Goal: Task Accomplishment & Management: Use online tool/utility

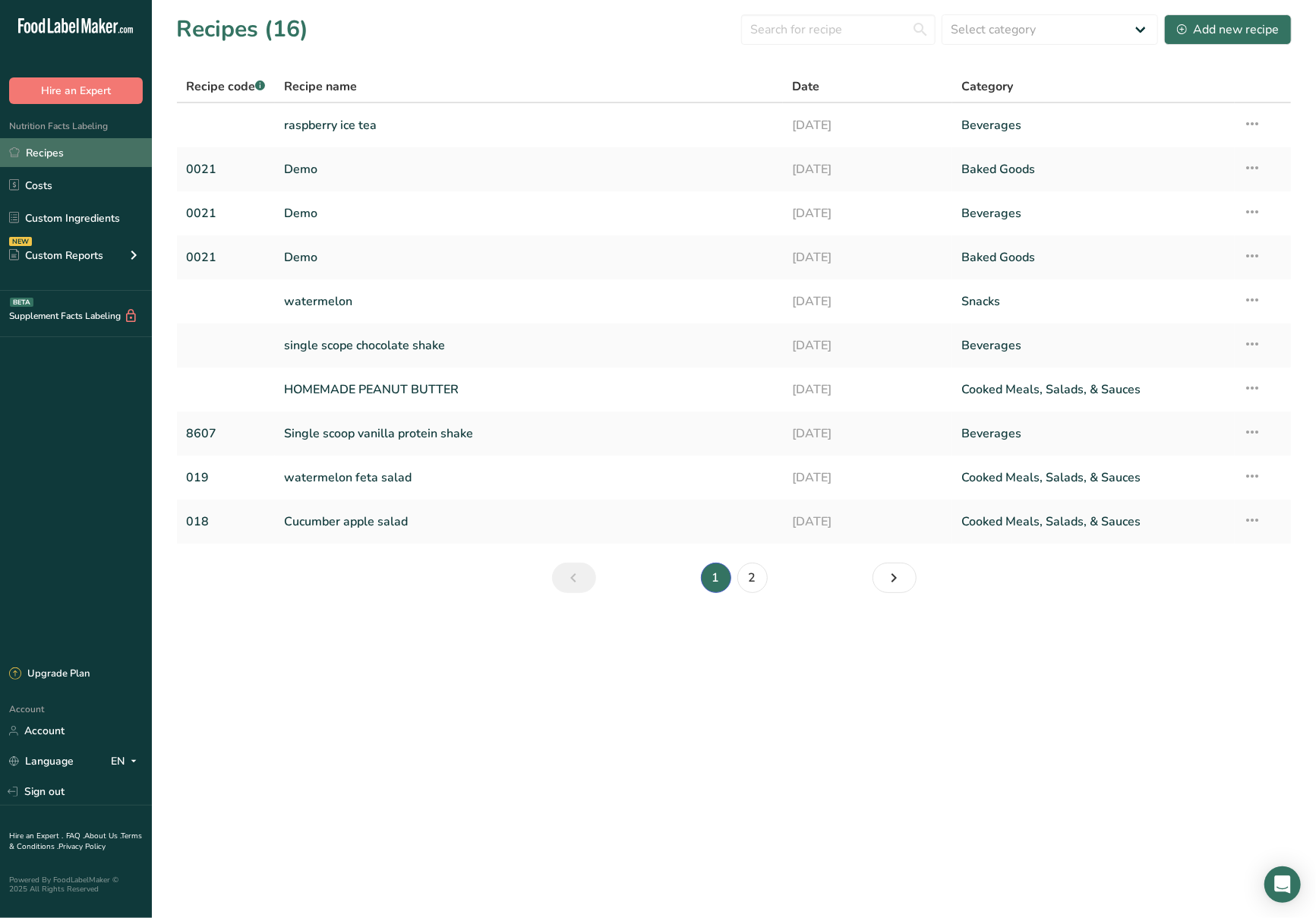
click at [80, 158] on link "Recipes" at bounding box center [76, 153] width 152 height 29
click at [1230, 35] on div "Add new recipe" at bounding box center [1227, 30] width 102 height 19
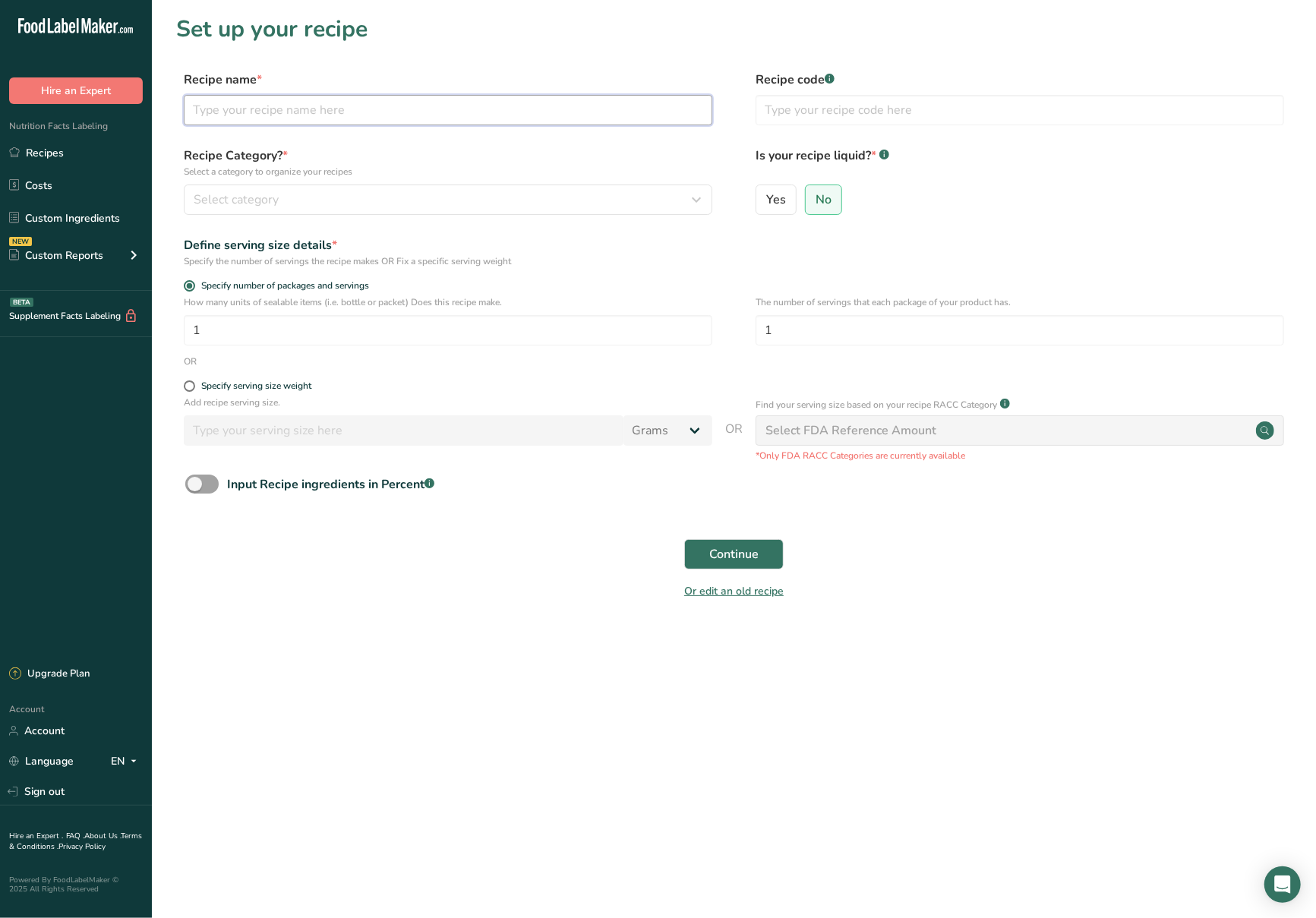
click at [353, 110] on input "text" at bounding box center [448, 111] width 528 height 30
type input "Orange juice"
click at [370, 204] on div "Select category" at bounding box center [444, 200] width 499 height 19
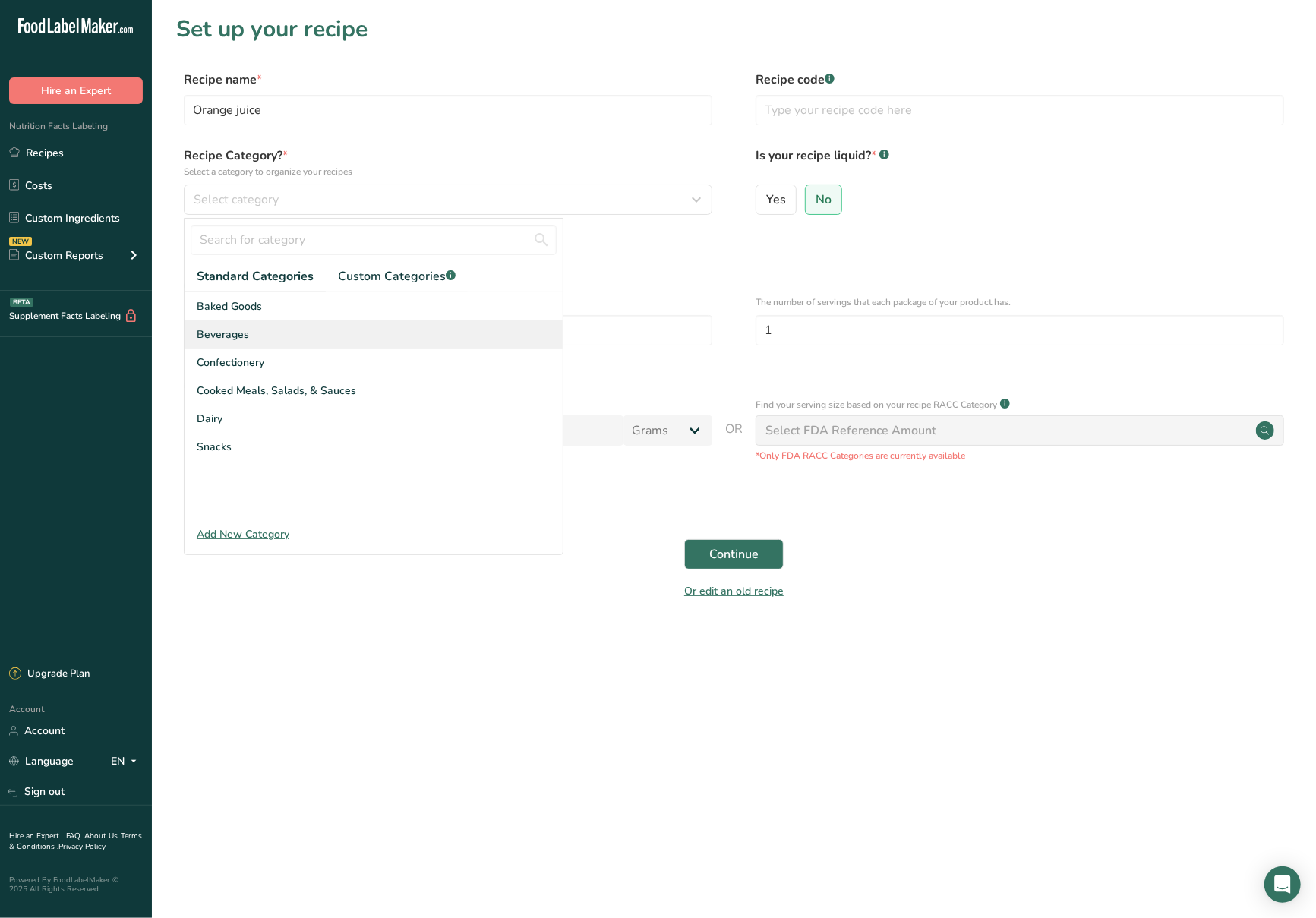
click at [345, 331] on div "Beverages" at bounding box center [374, 334] width 378 height 28
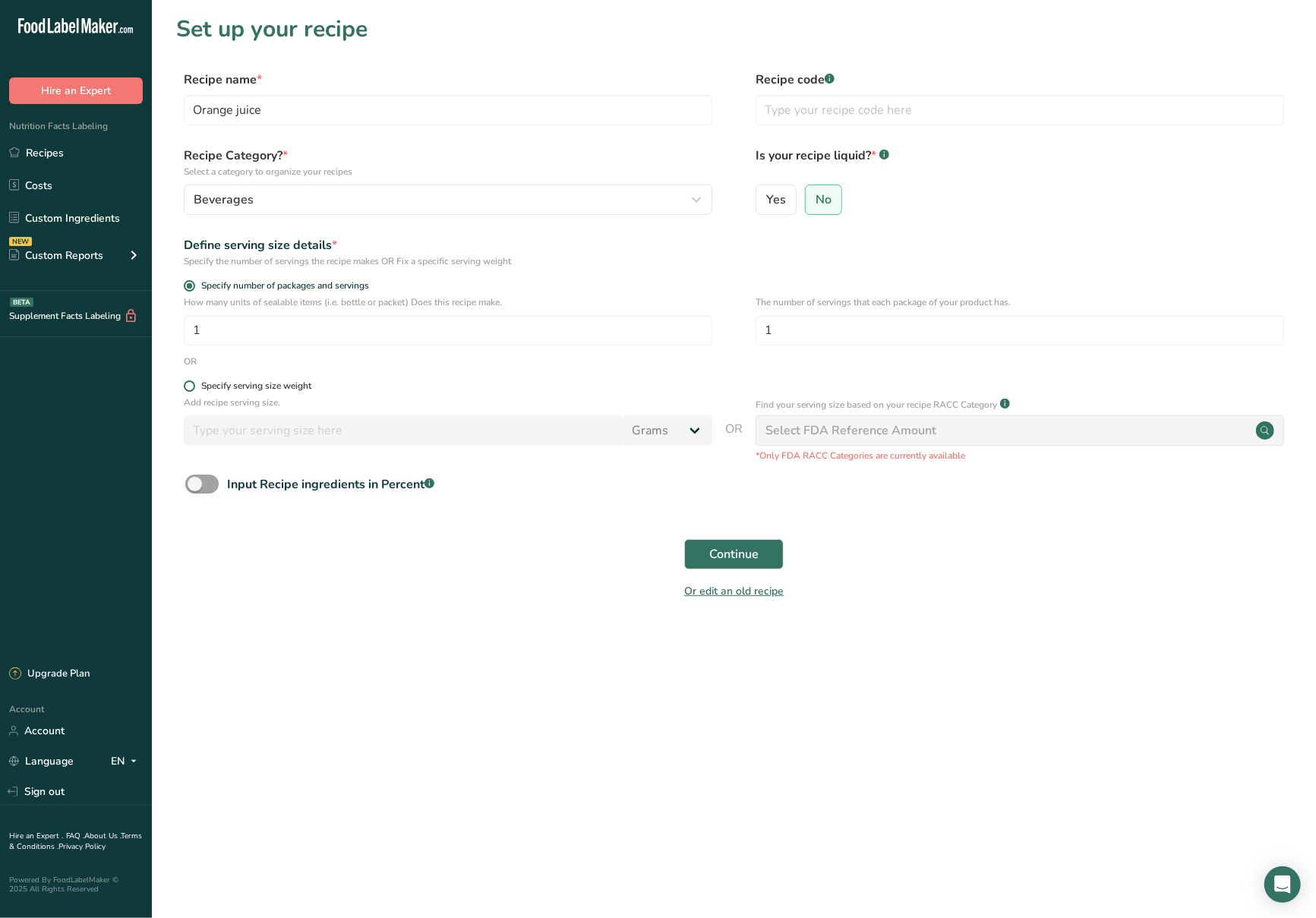
click at [191, 386] on span at bounding box center [190, 386] width 12 height 12
click at [191, 386] on input "Specify serving size weight" at bounding box center [189, 386] width 10 height 10
radio input "true"
radio input "false"
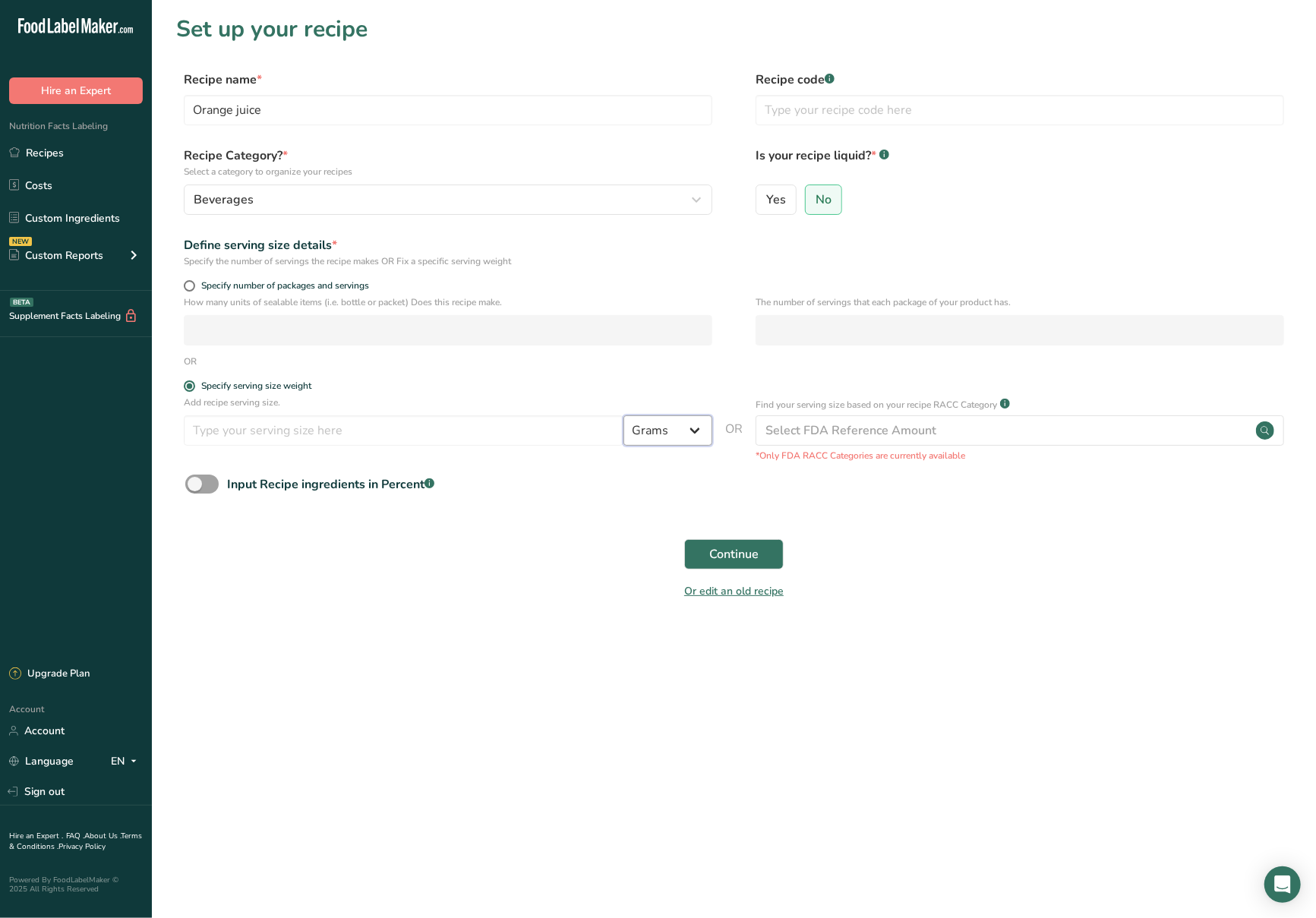
click at [672, 429] on select "Grams kg mg mcg lb oz l mL fl oz tbsp tsp cup qt gallon" at bounding box center [667, 430] width 89 height 30
select select "18"
click at [623, 417] on select "Grams kg mg mcg lb oz l mL fl oz tbsp tsp cup qt gallon" at bounding box center [667, 430] width 89 height 30
select select "22"
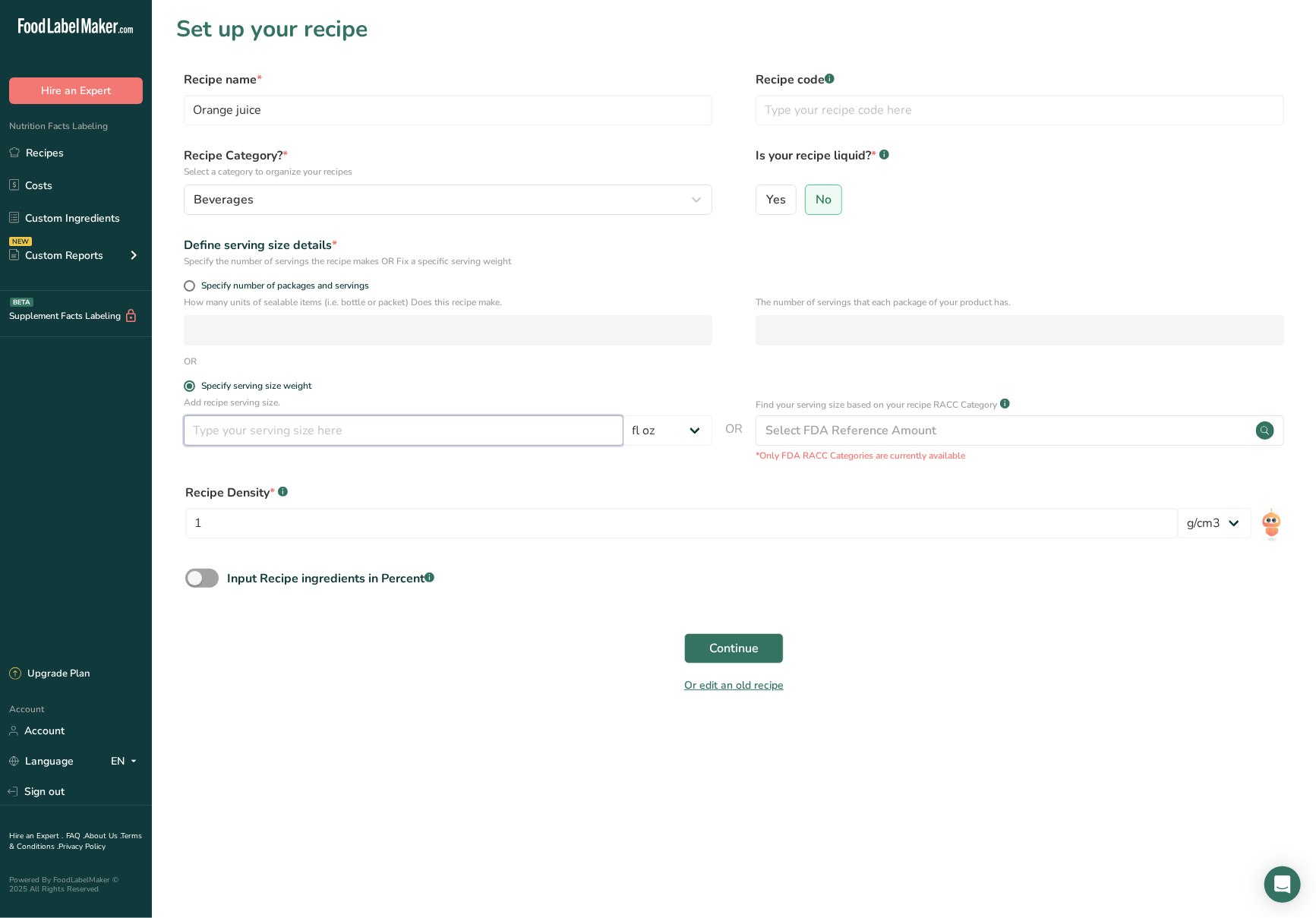
click at [459, 429] on input "number" at bounding box center [403, 430] width 440 height 30
type input "12"
click at [429, 517] on input "1" at bounding box center [682, 523] width 992 height 30
type input "1.05"
click at [766, 655] on button "Continue" at bounding box center [734, 649] width 100 height 30
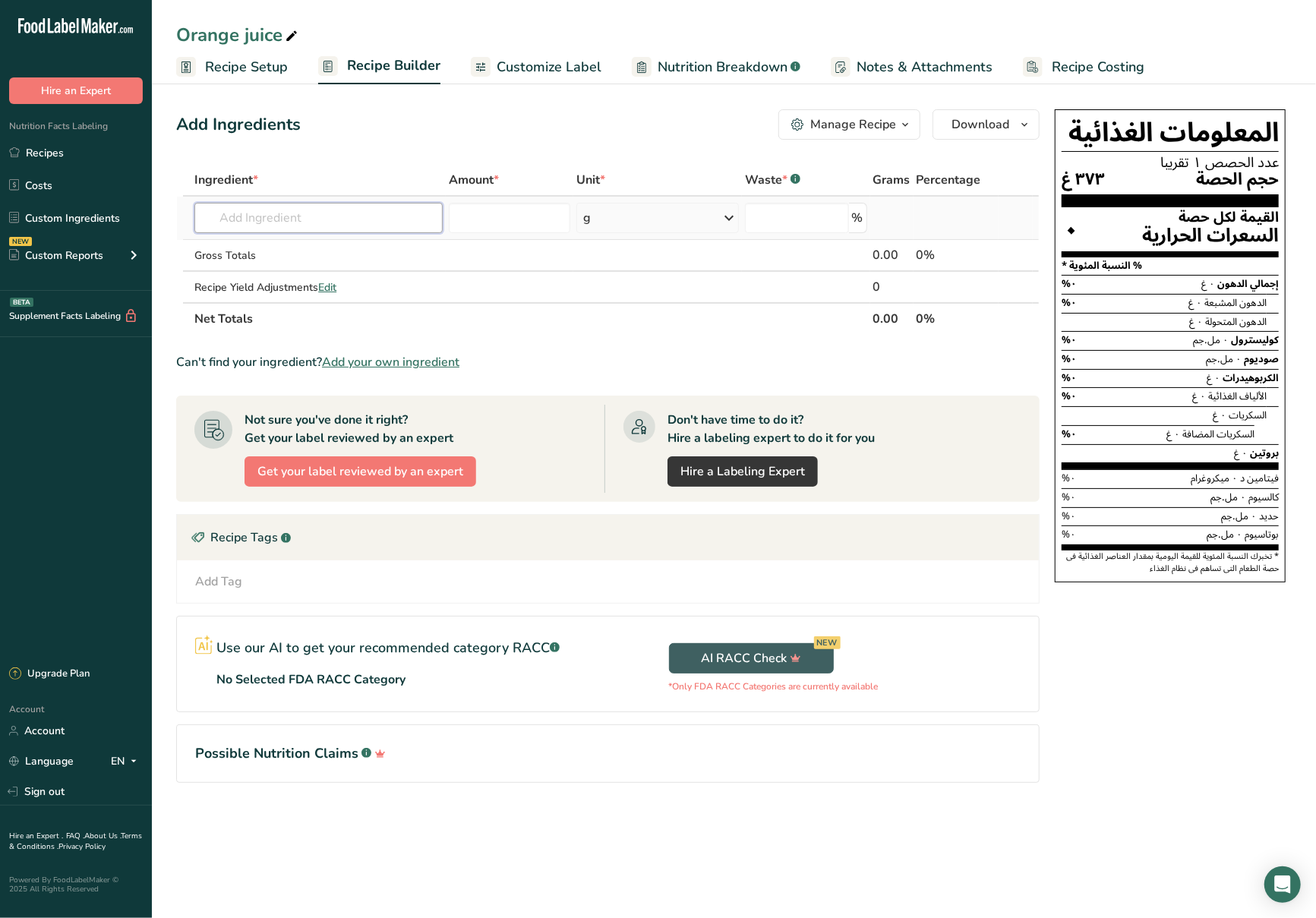
click at [365, 229] on input "text" at bounding box center [318, 218] width 248 height 30
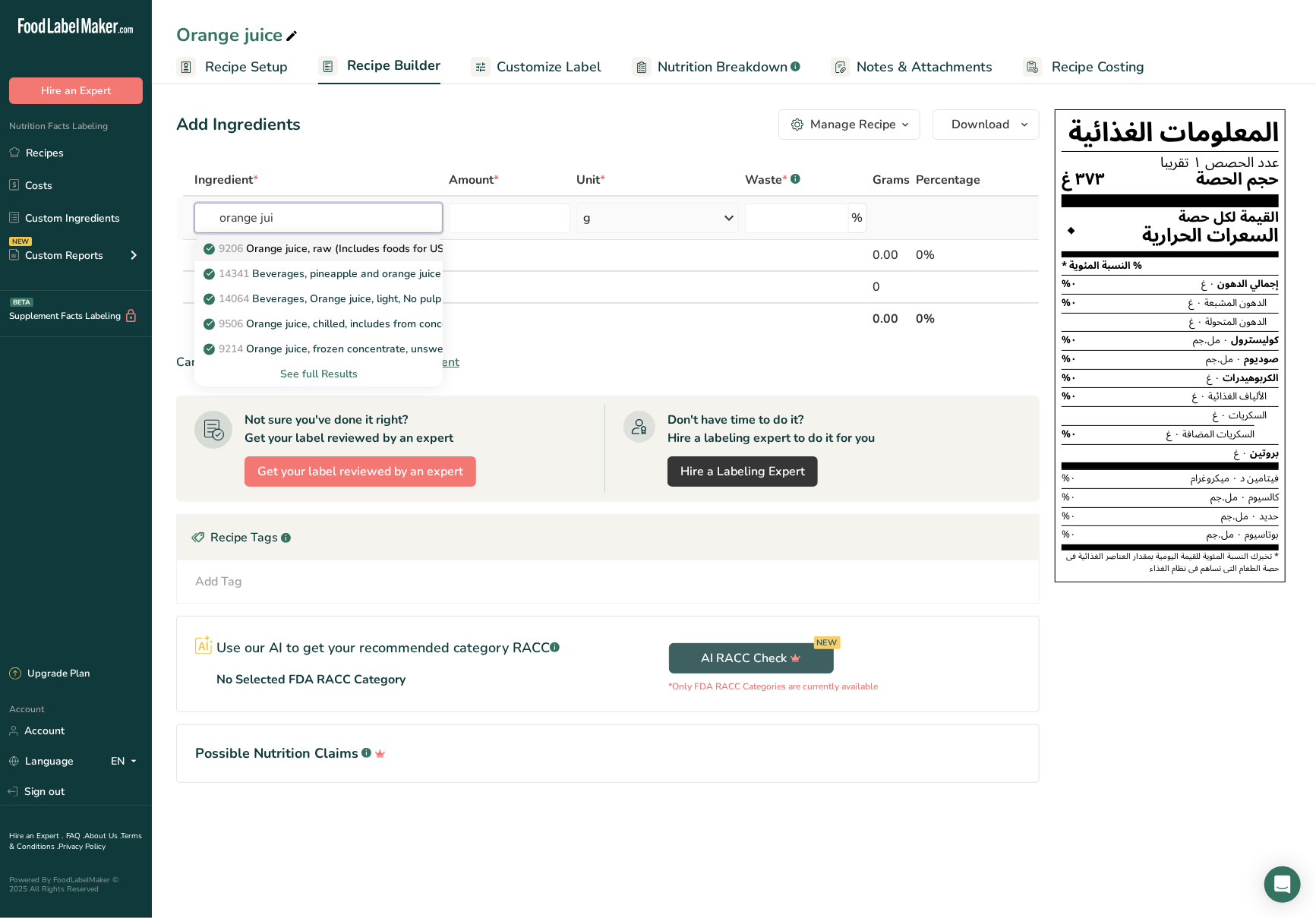
type input "orange jui"
click at [355, 253] on p "9206 Orange juice, raw (Includes foods for USDA's Food Distribution Program)" at bounding box center [405, 248] width 396 height 16
type input "Orange juice, raw (Includes foods for USDA's Food Distribution Program)"
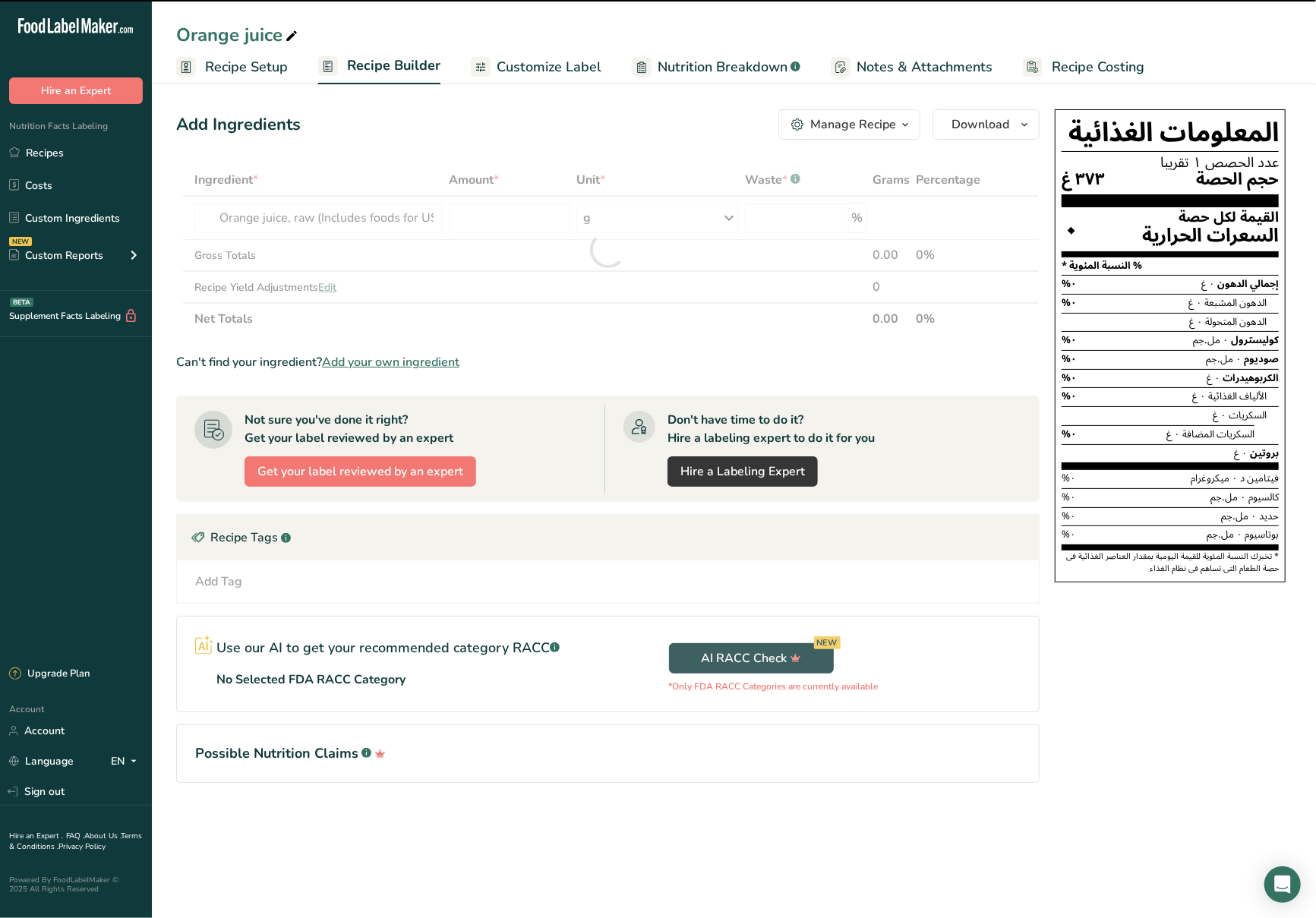
type input "0"
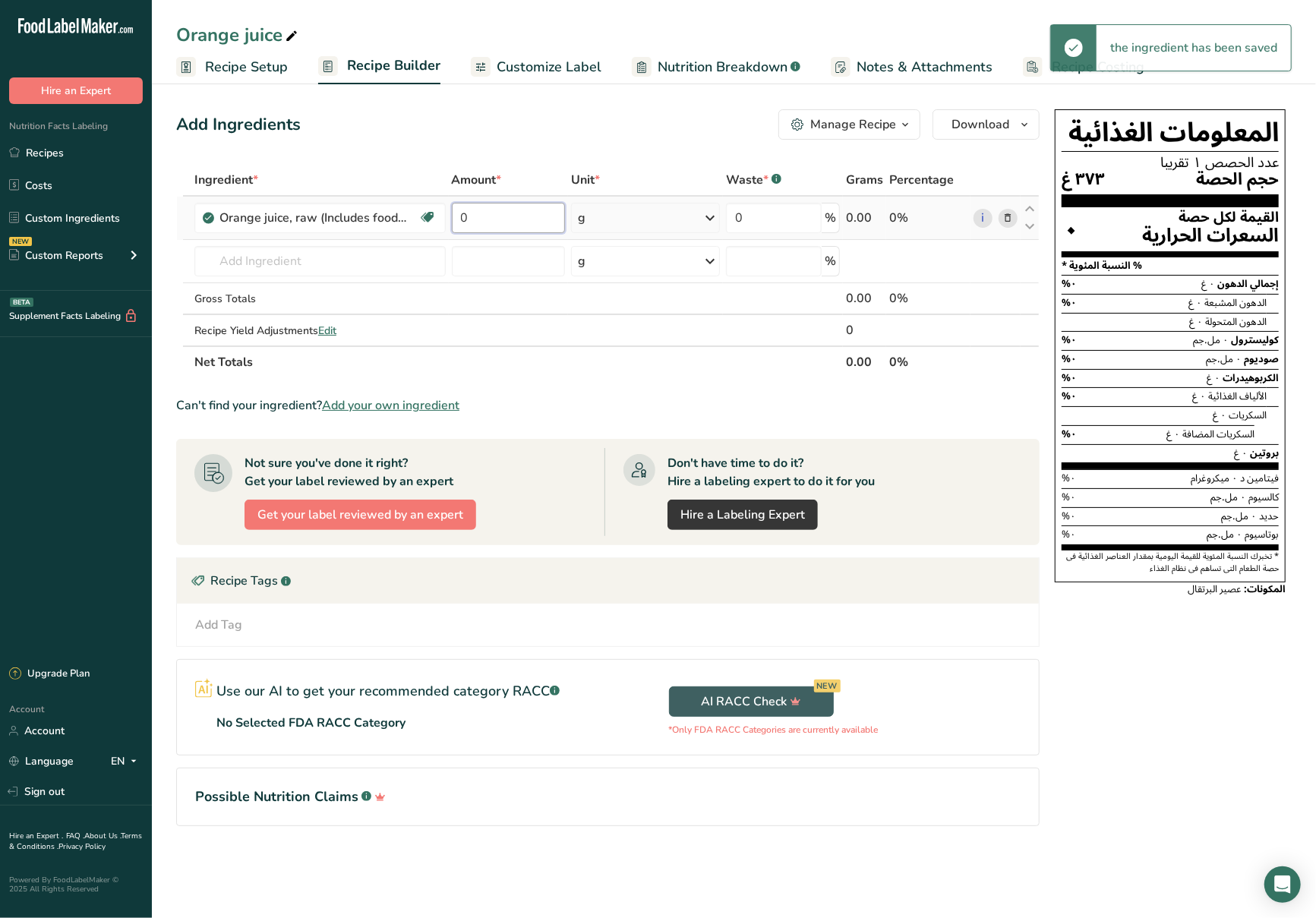
click at [538, 226] on input "0" at bounding box center [509, 218] width 113 height 30
type input "12"
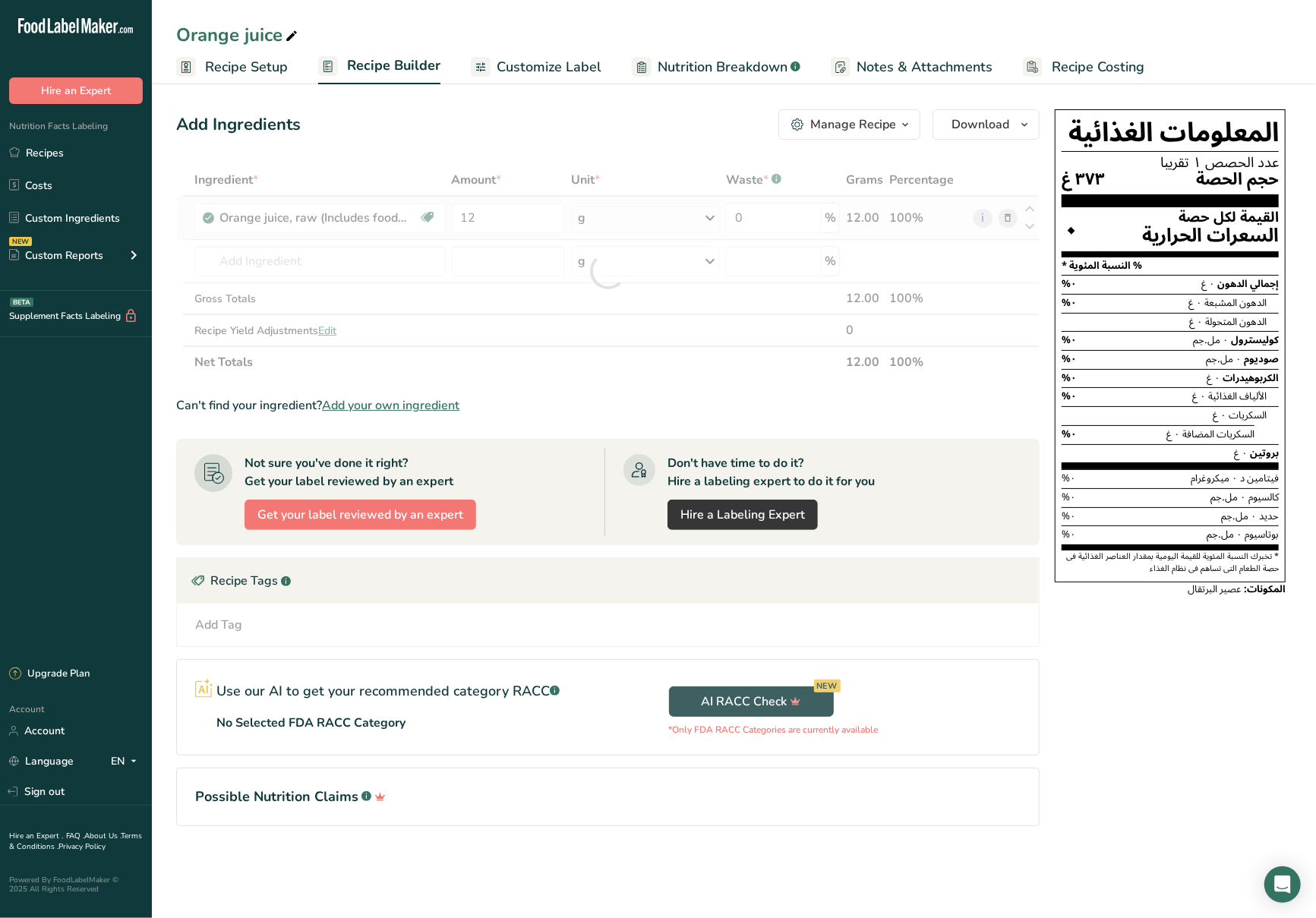
click at [680, 232] on div "Ingredient * Amount * Unit * Waste * .a-a{fill:#347362;}.b-a{fill:#fff;} Grams …" at bounding box center [607, 271] width 863 height 214
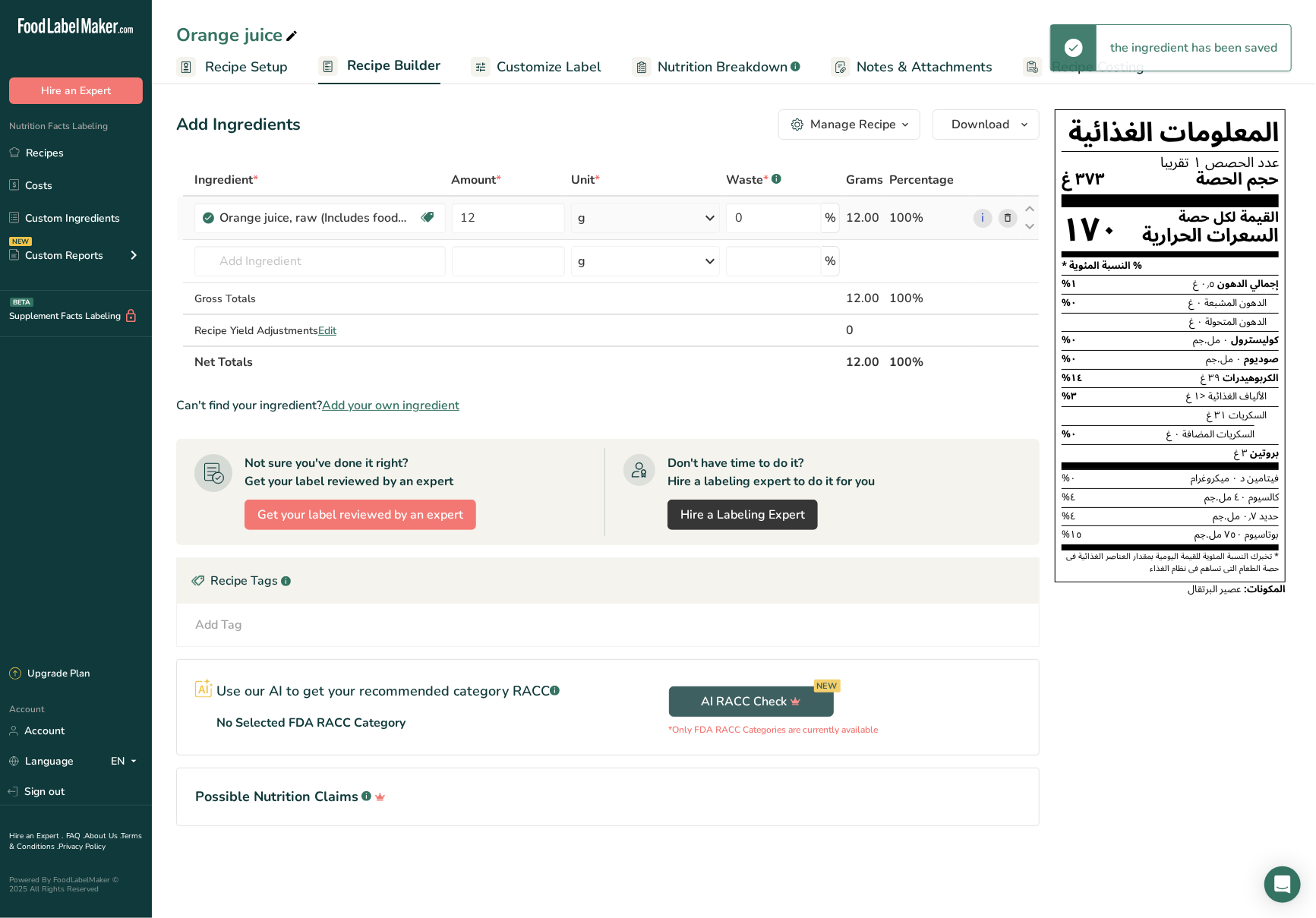
click at [690, 224] on div "g" at bounding box center [645, 218] width 148 height 30
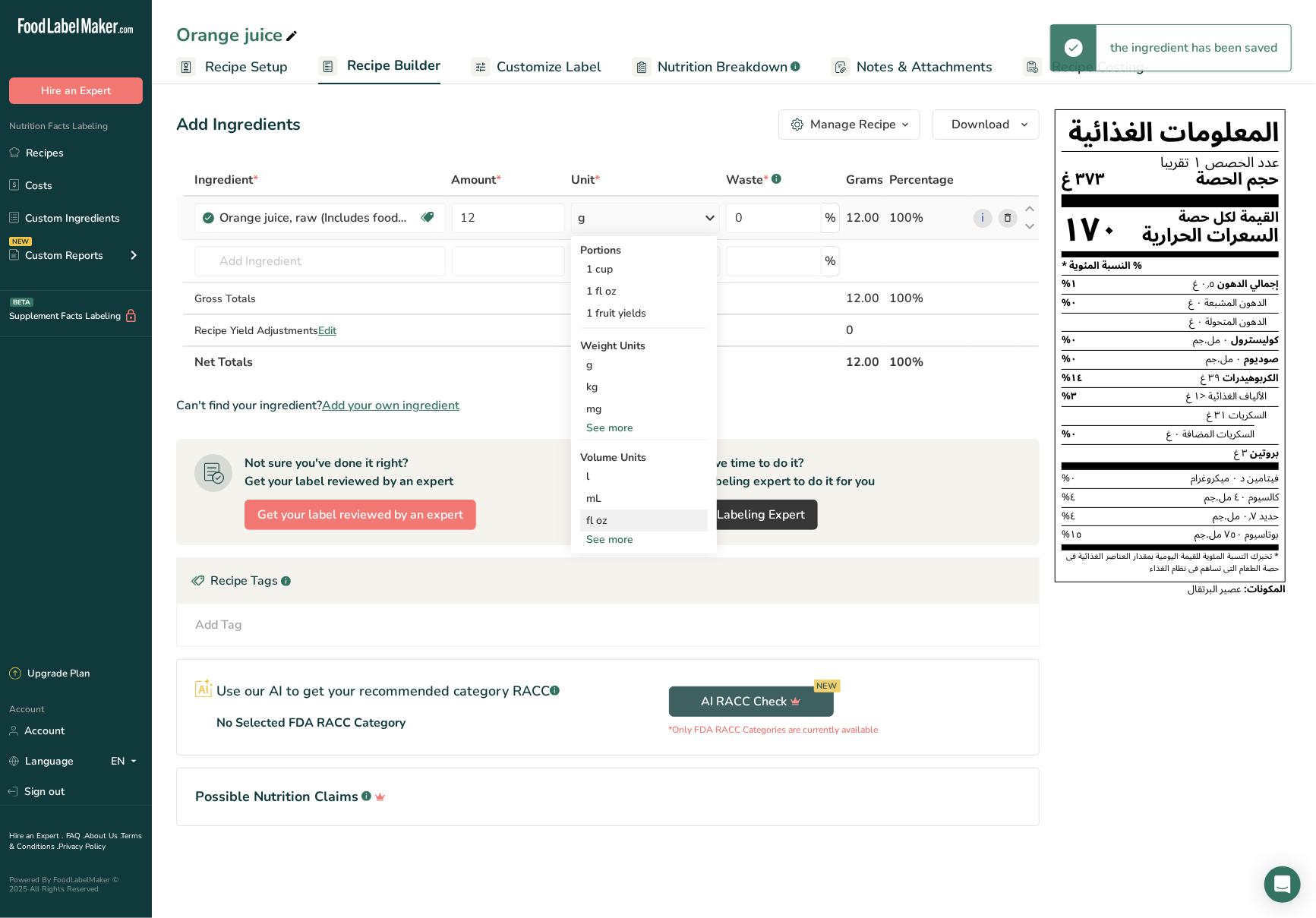
click at [655, 513] on div "fl oz" at bounding box center [644, 521] width 116 height 16
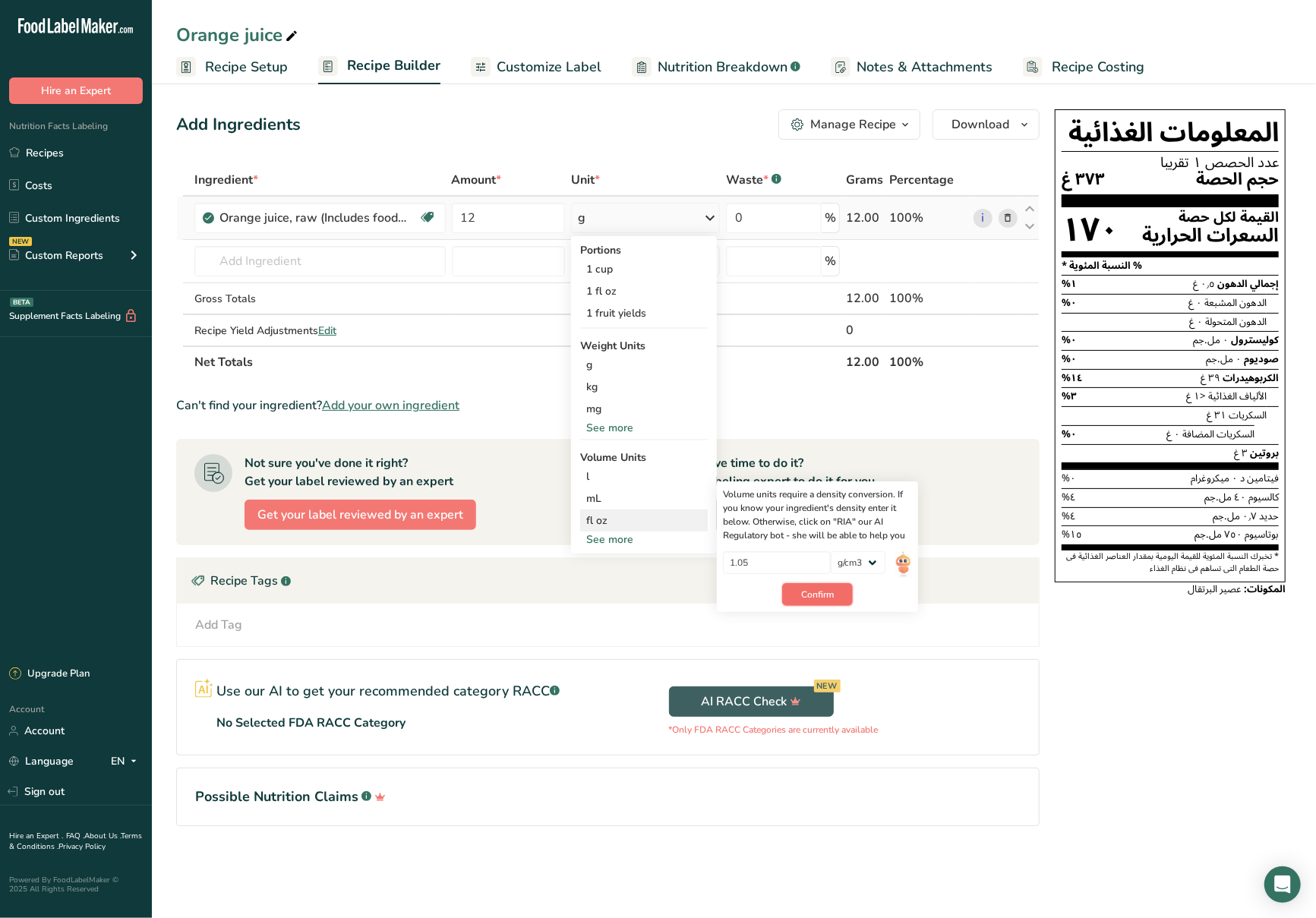
click at [796, 589] on button "Confirm" at bounding box center [817, 594] width 71 height 23
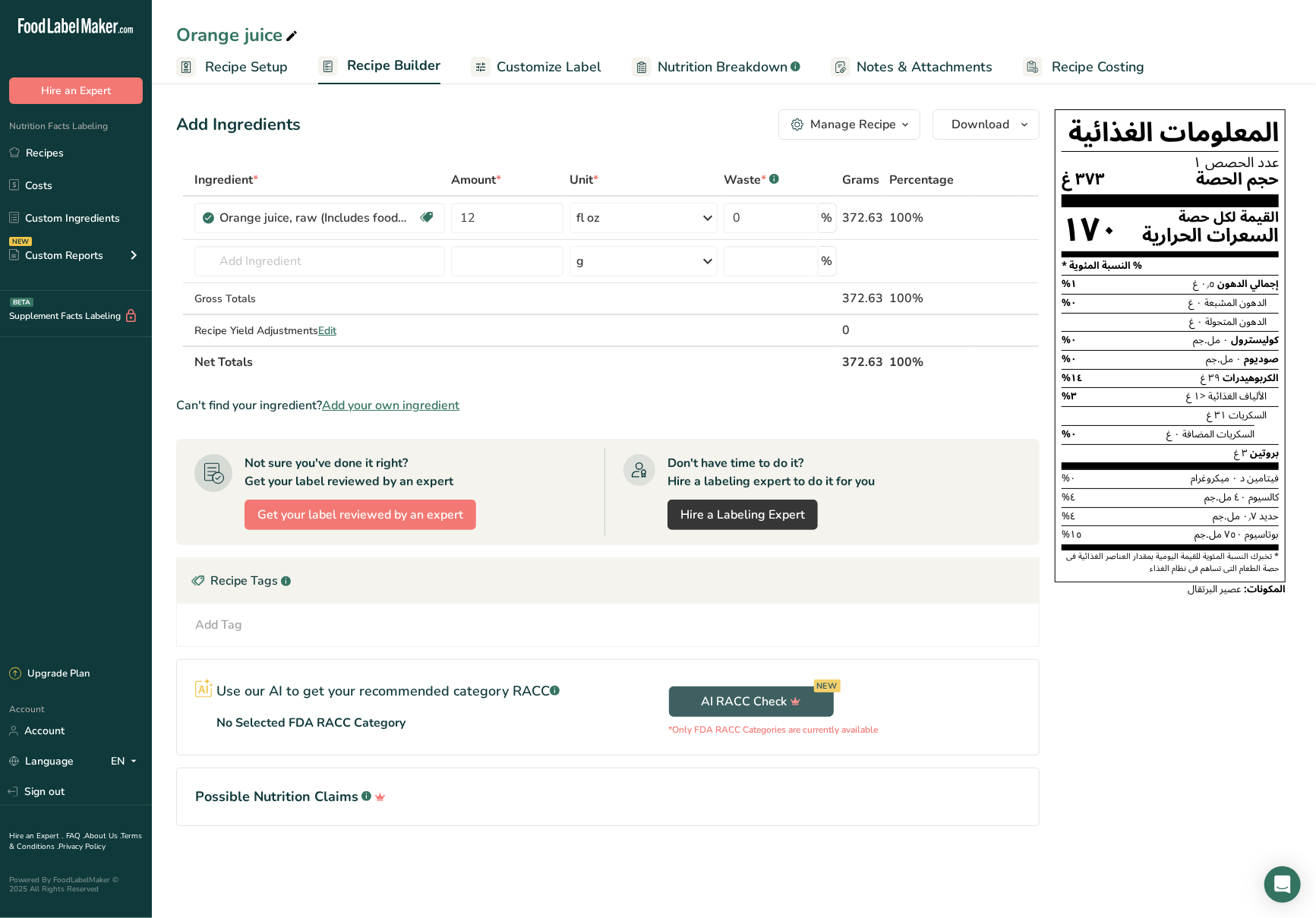
click at [574, 62] on span "Customize Label" at bounding box center [549, 68] width 105 height 20
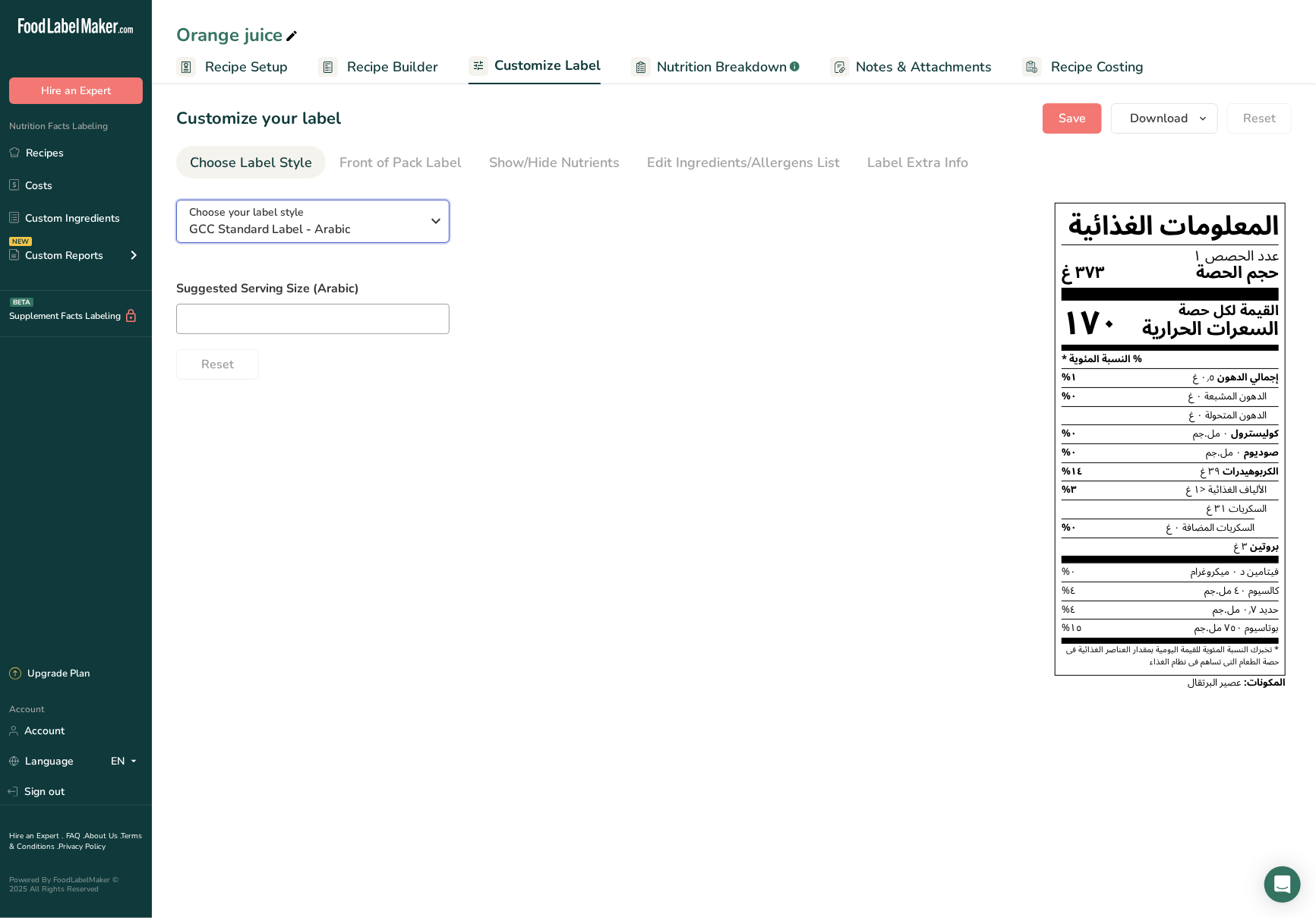
click at [348, 243] on button "Choose your label style GCC Standard Label - Arabic" at bounding box center [313, 221] width 273 height 43
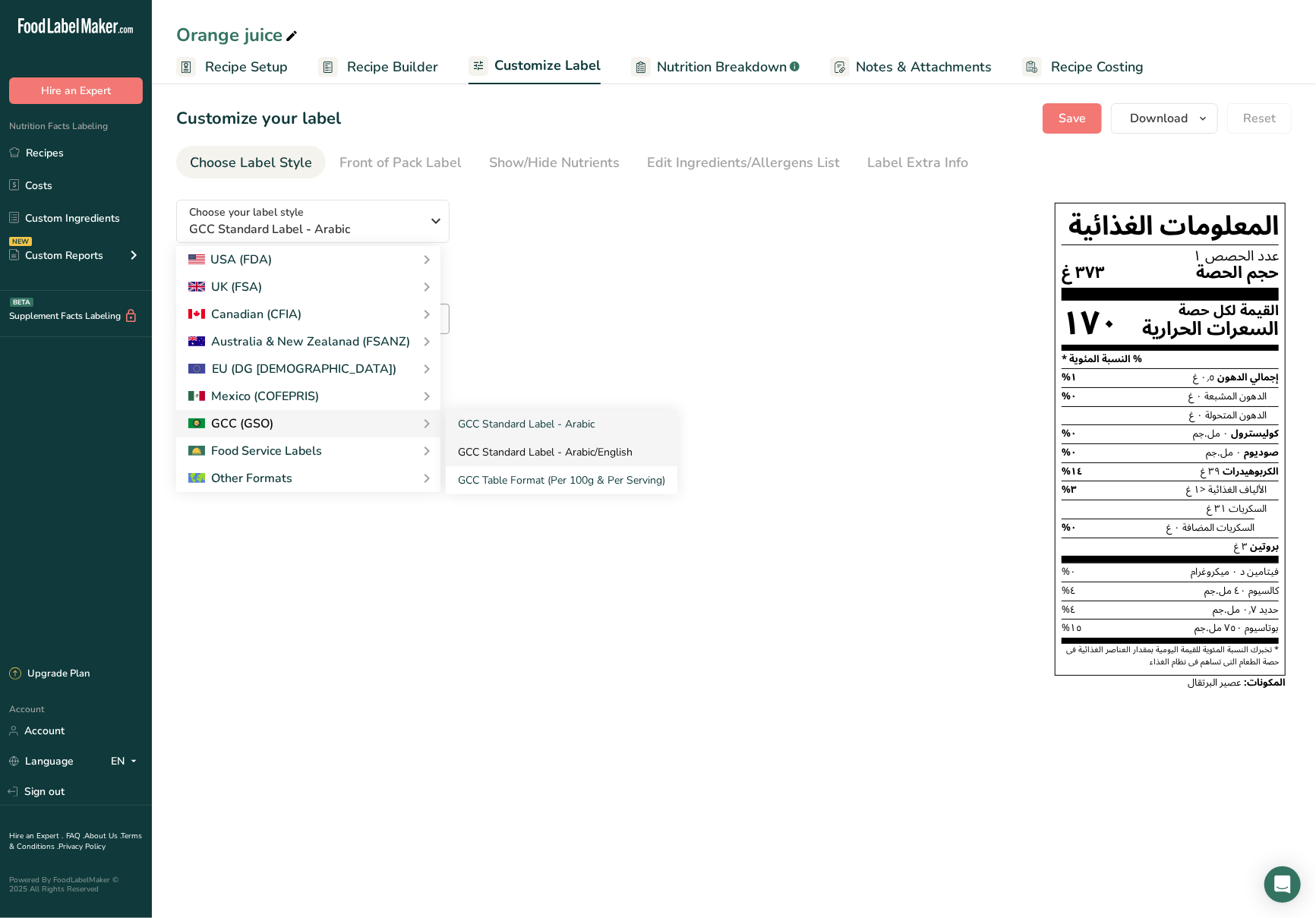
click at [481, 442] on link "GCC Standard Label - Arabic/English" at bounding box center [561, 451] width 232 height 28
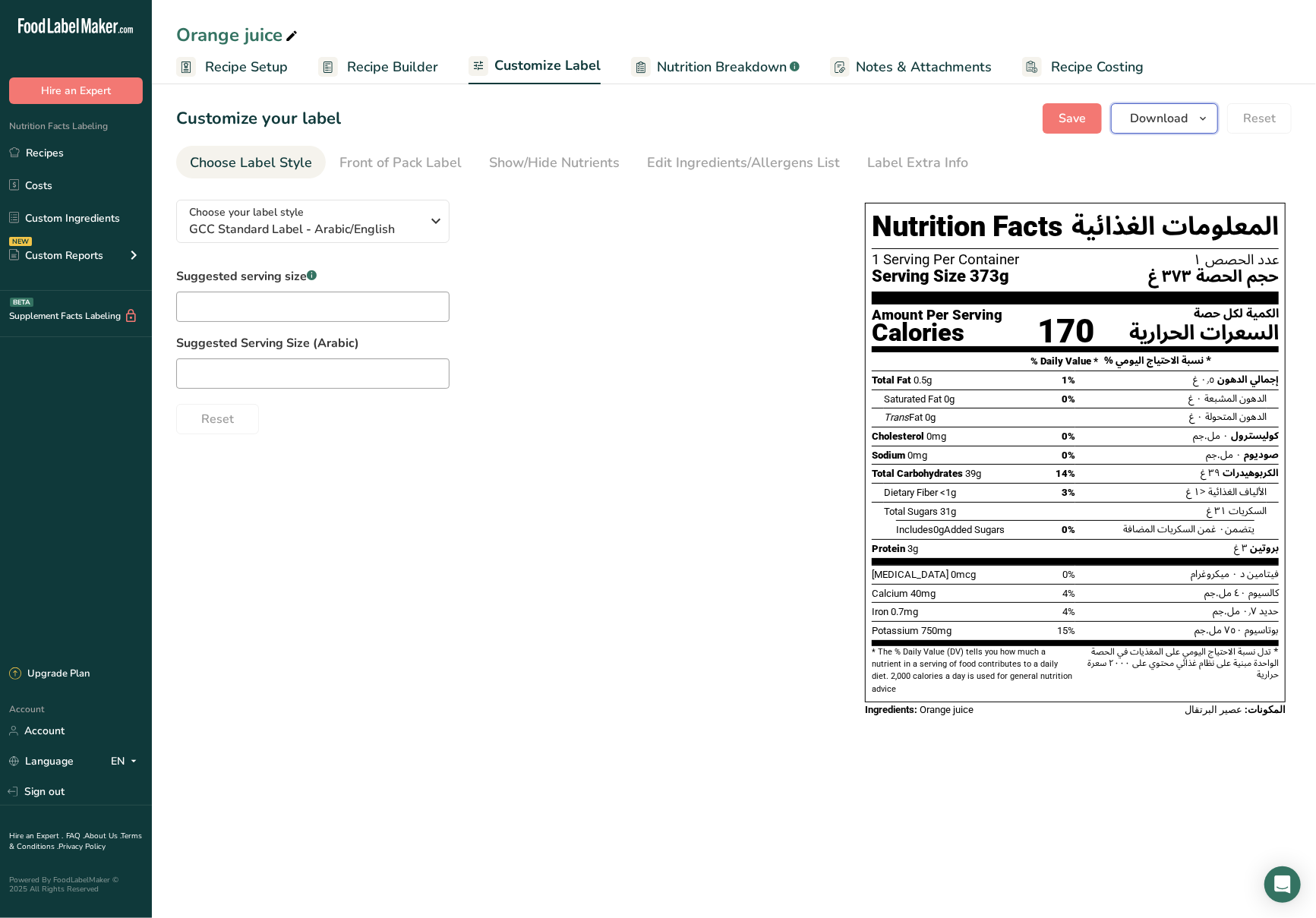
click at [1191, 116] on button "Download" at bounding box center [1164, 118] width 107 height 30
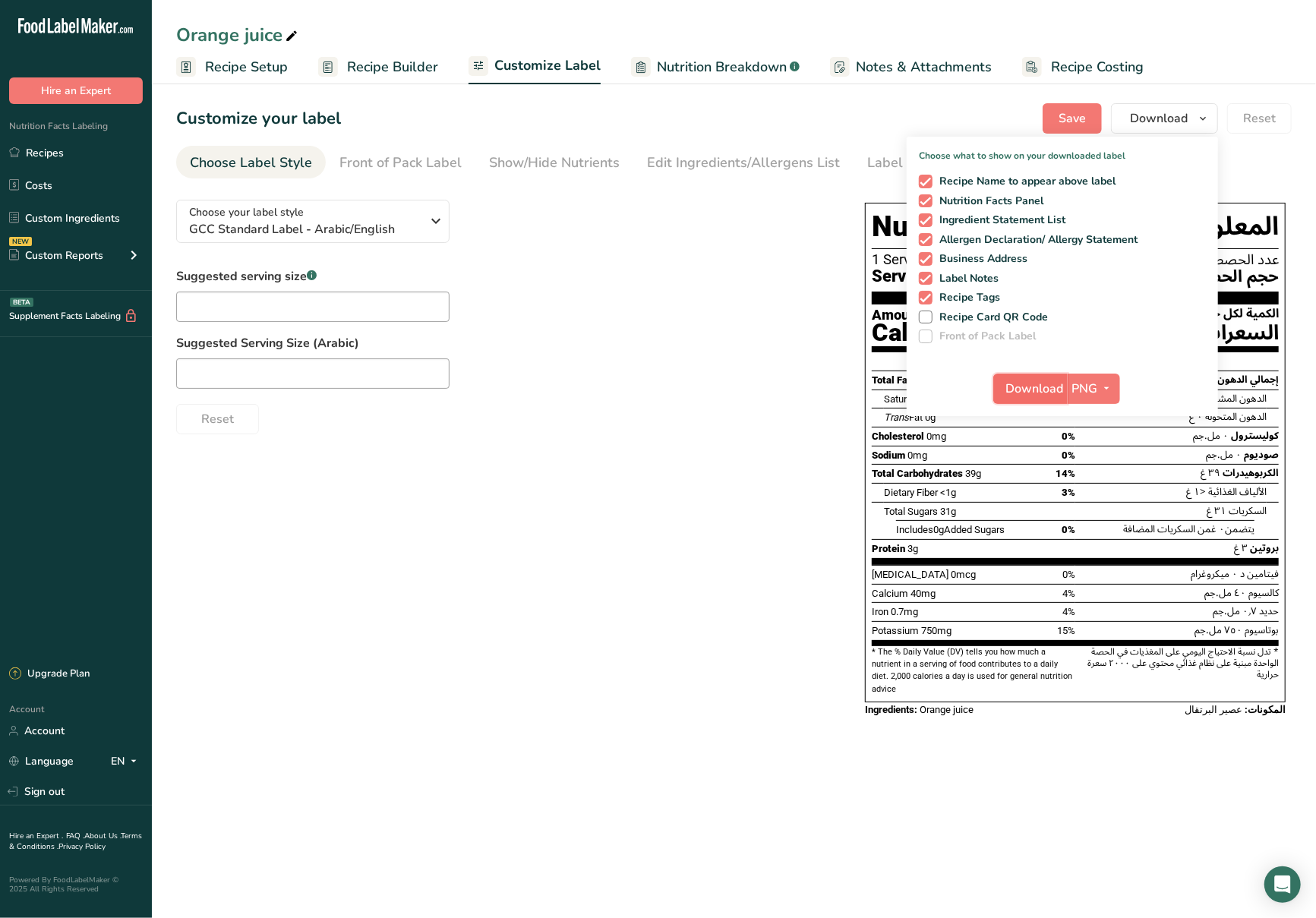
click at [1023, 377] on button "Download" at bounding box center [1030, 389] width 74 height 30
click at [655, 265] on div "Choose your label style GCC Standard Label - Arabic/English USA (FDA) Standard …" at bounding box center [505, 310] width 658 height 247
